Goal: Book appointment/travel/reservation

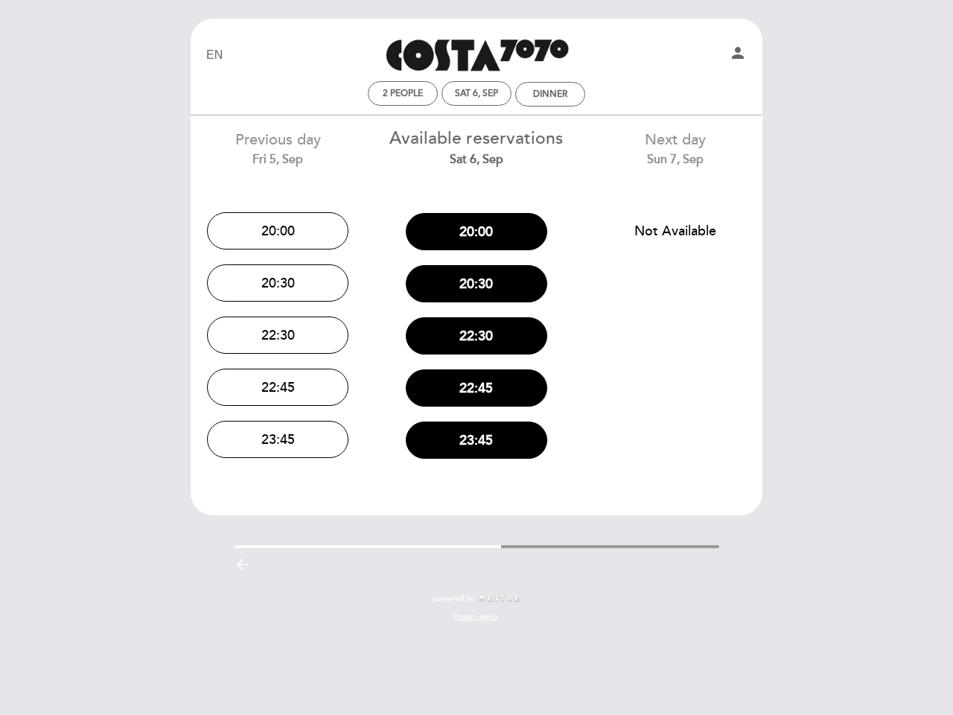
click at [476, 357] on div "22:30" at bounding box center [477, 336] width 176 height 52
click at [738, 55] on icon "person" at bounding box center [738, 53] width 18 height 18
click at [403, 93] on span "2 people" at bounding box center [403, 93] width 40 height 11
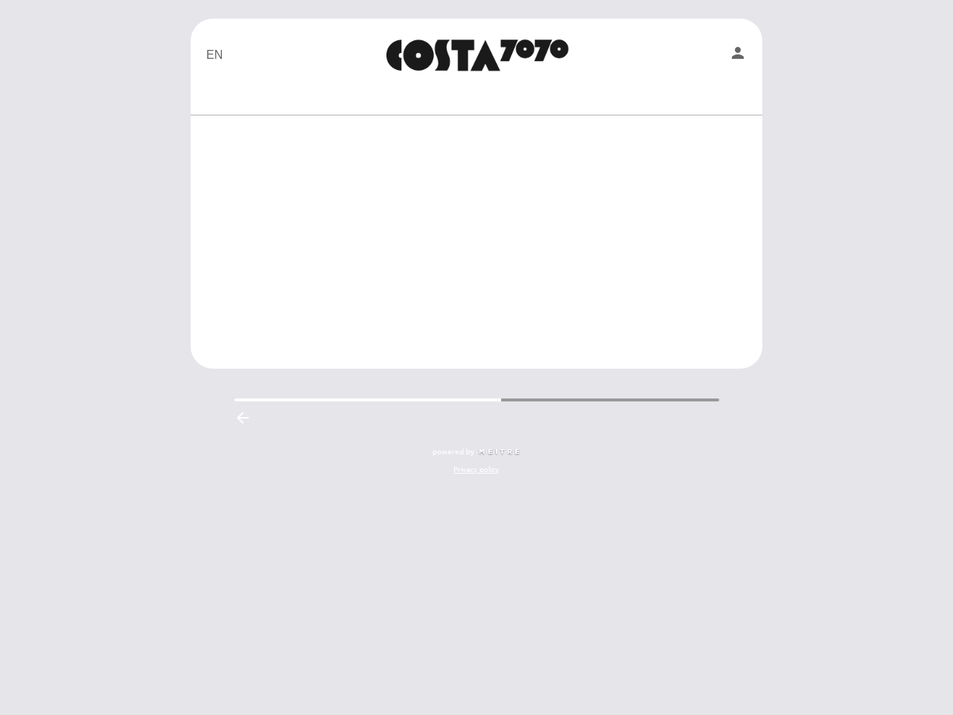
click at [476, 93] on div at bounding box center [476, 94] width 563 height 26
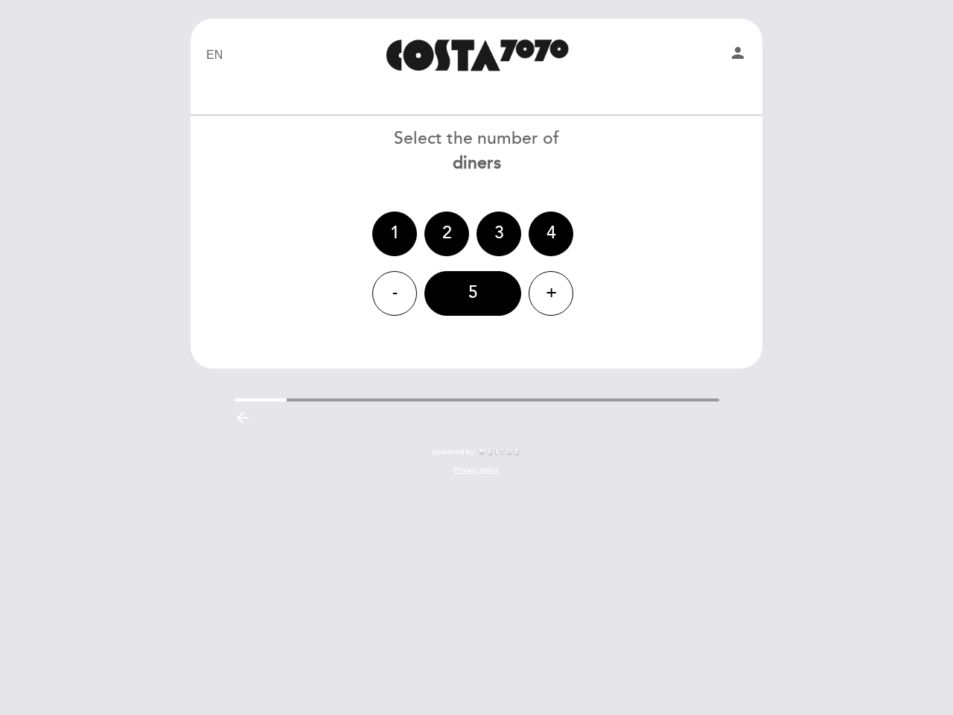
click at [550, 94] on div at bounding box center [476, 94] width 563 height 26
click at [278, 231] on div "1 2 3 4" at bounding box center [476, 233] width 573 height 45
click at [278, 283] on div "- 5 +" at bounding box center [476, 293] width 573 height 45
click at [278, 335] on header "EN ES PT Costa 7070 person Welcome Welcome, Change user Book a table Select the…" at bounding box center [477, 194] width 572 height 350
click at [278, 387] on div "EN ES PT Costa 7070 person Welcome Welcome, Change user Book a table Select the…" at bounding box center [476, 254] width 594 height 471
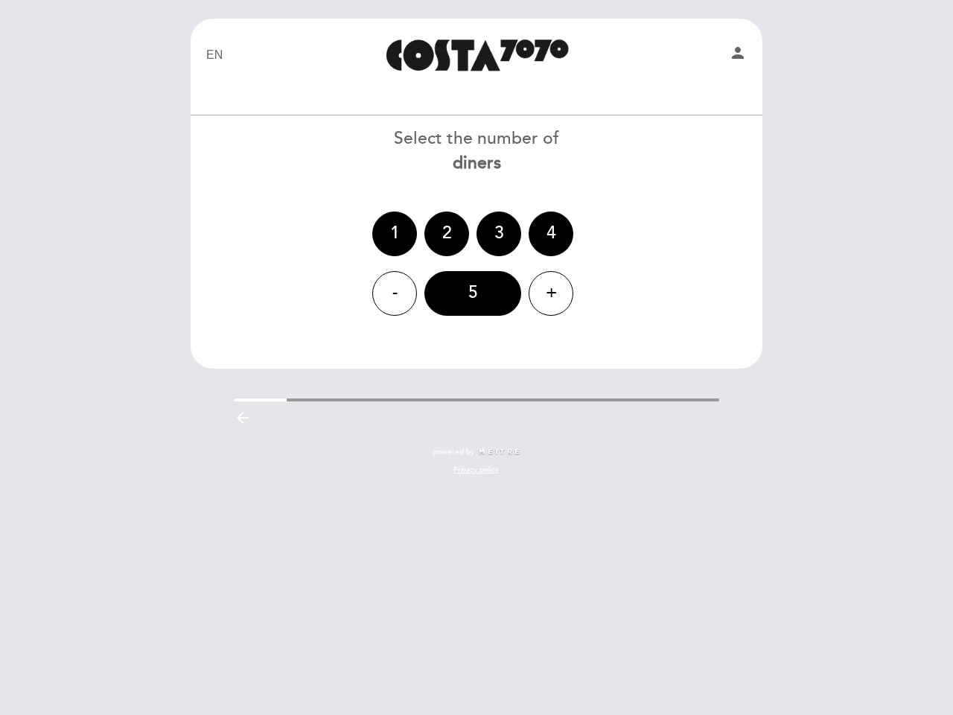
click at [278, 439] on div "EN ES PT Costa 7070 person Welcome Welcome, Change user Book a table Select the…" at bounding box center [476, 254] width 594 height 471
